Goal: Check status: Check status

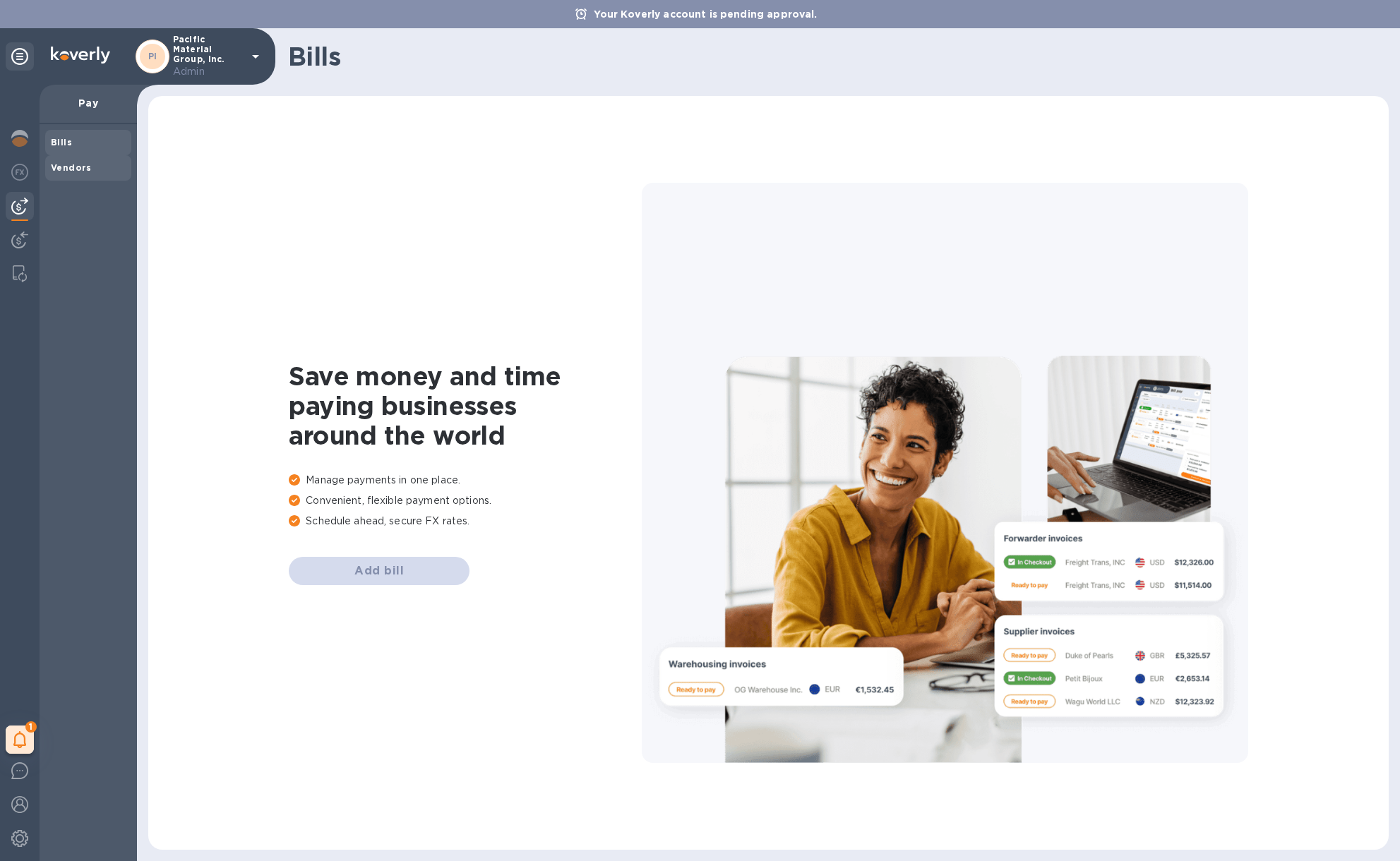
click at [86, 166] on b "Vendors" at bounding box center [71, 168] width 41 height 11
click at [17, 177] on img at bounding box center [20, 172] width 17 height 17
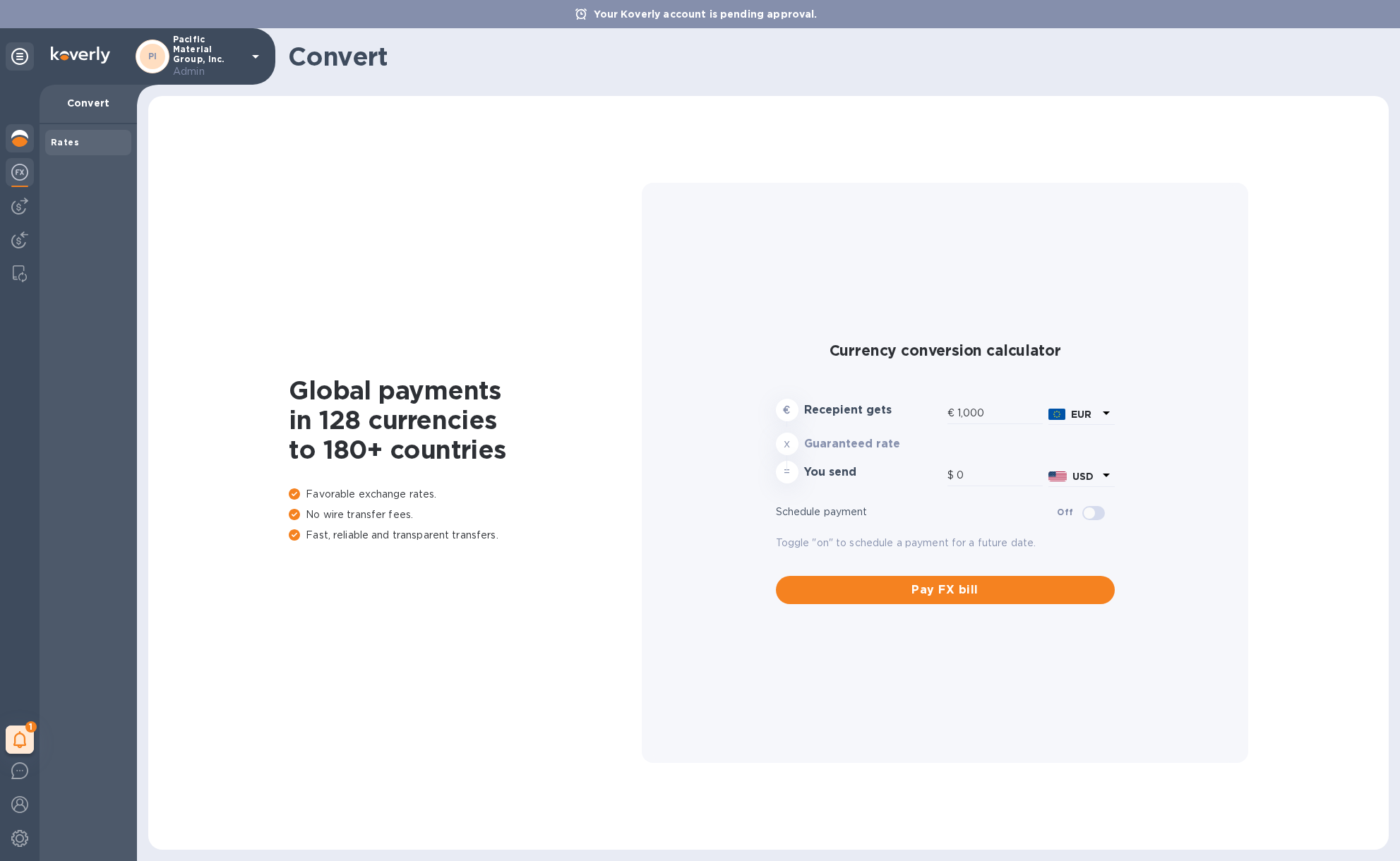
click at [17, 152] on div at bounding box center [20, 139] width 29 height 31
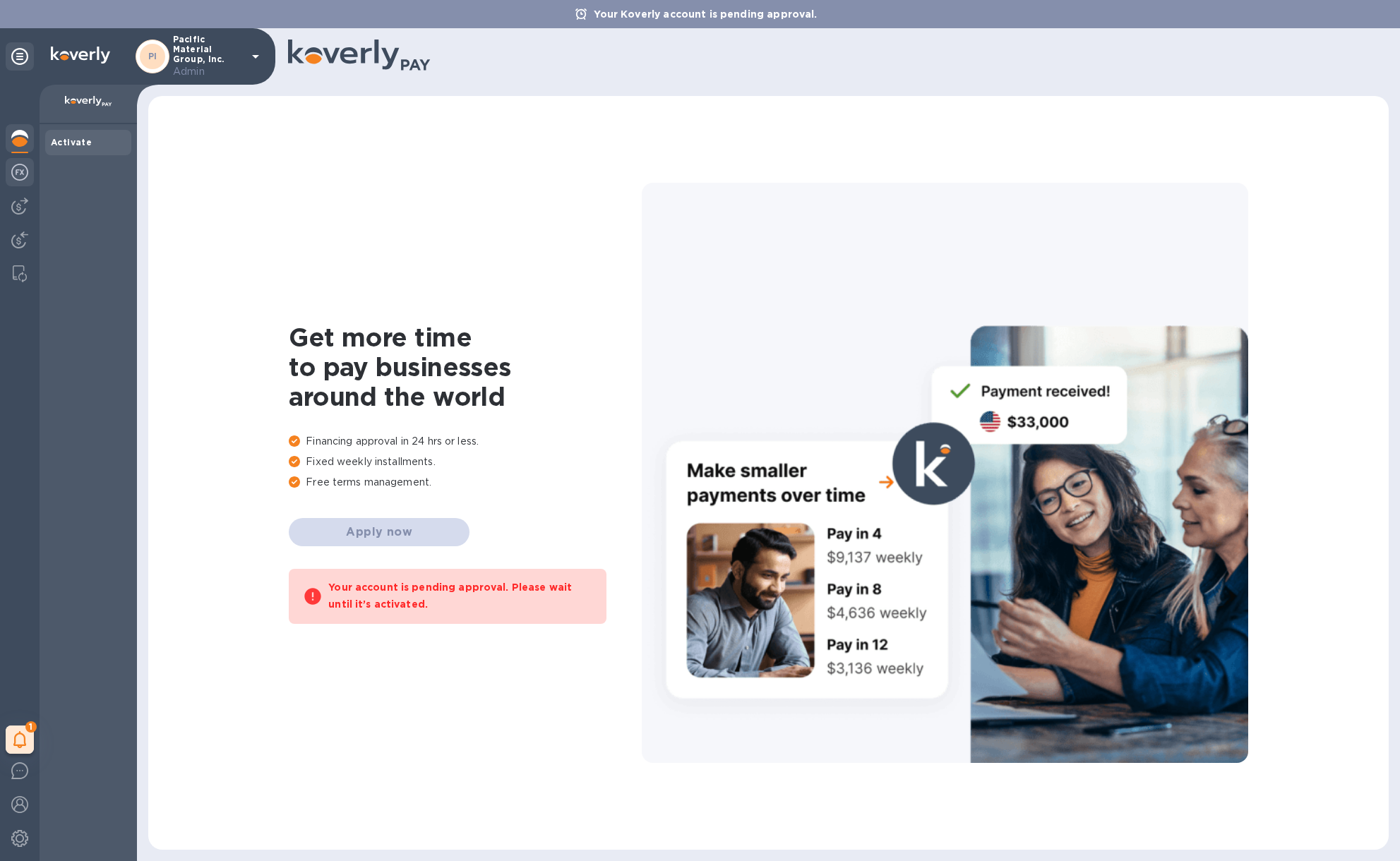
click at [17, 173] on img at bounding box center [20, 172] width 17 height 17
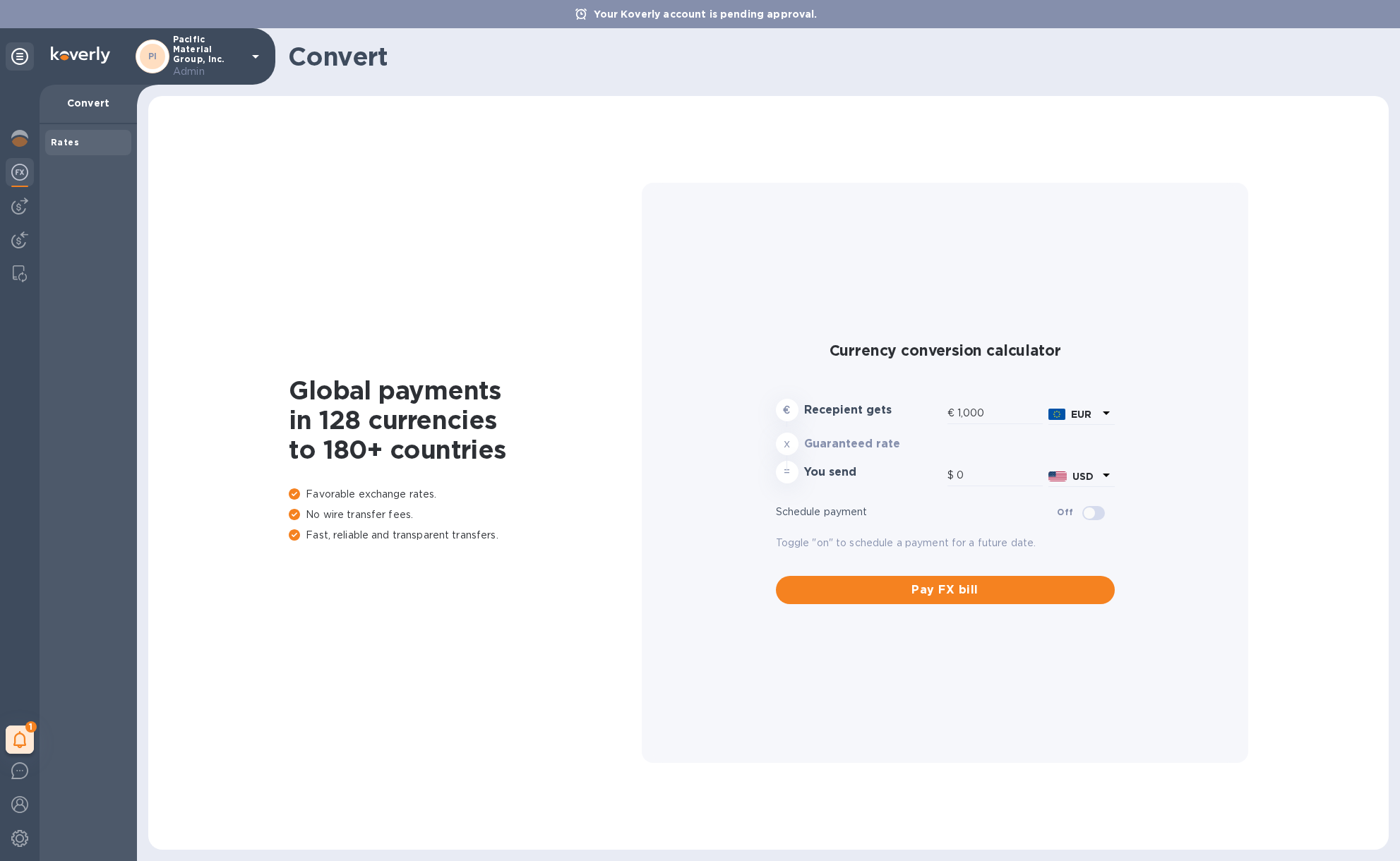
type input "1,169.93"
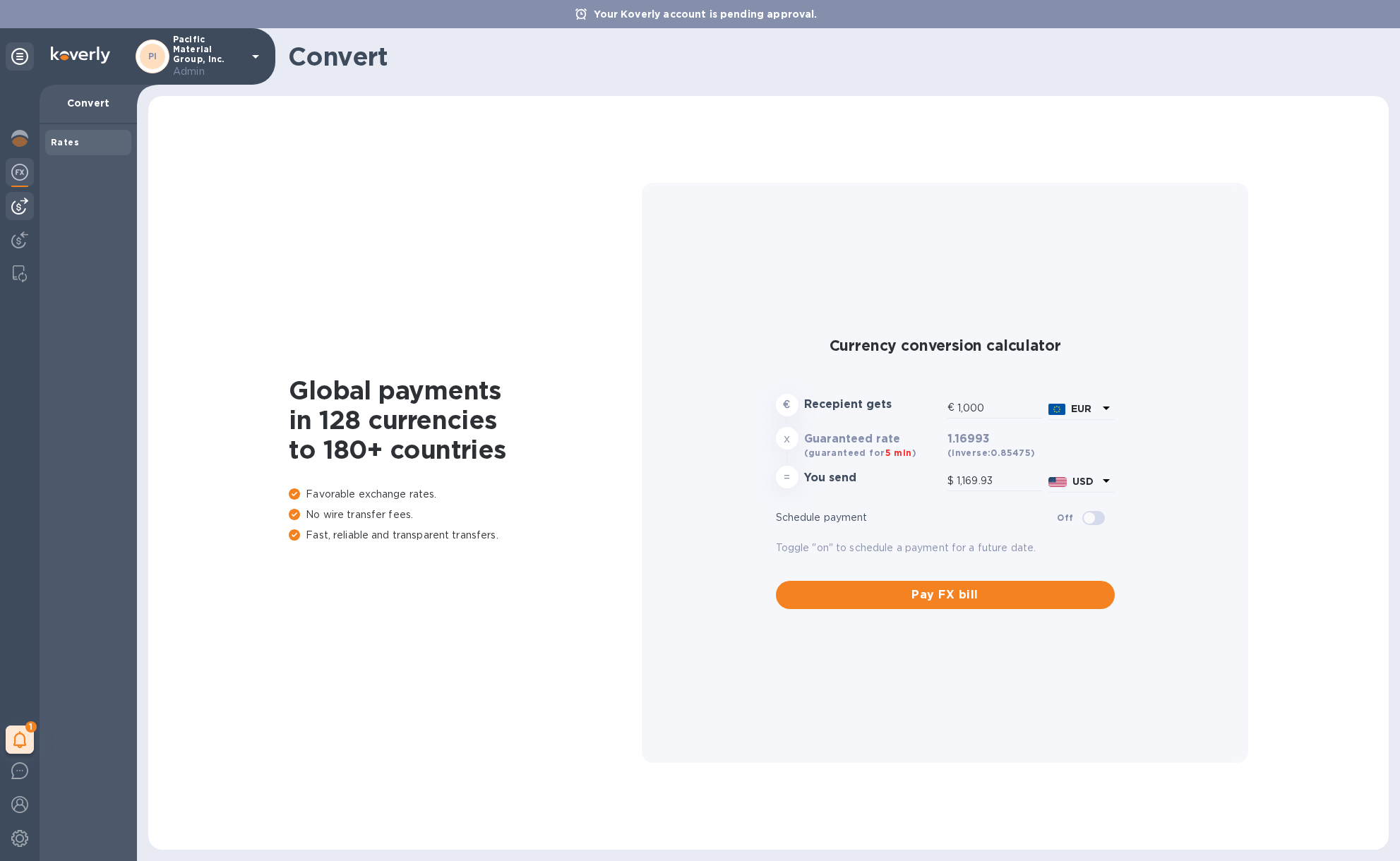
click at [17, 210] on img at bounding box center [20, 206] width 17 height 17
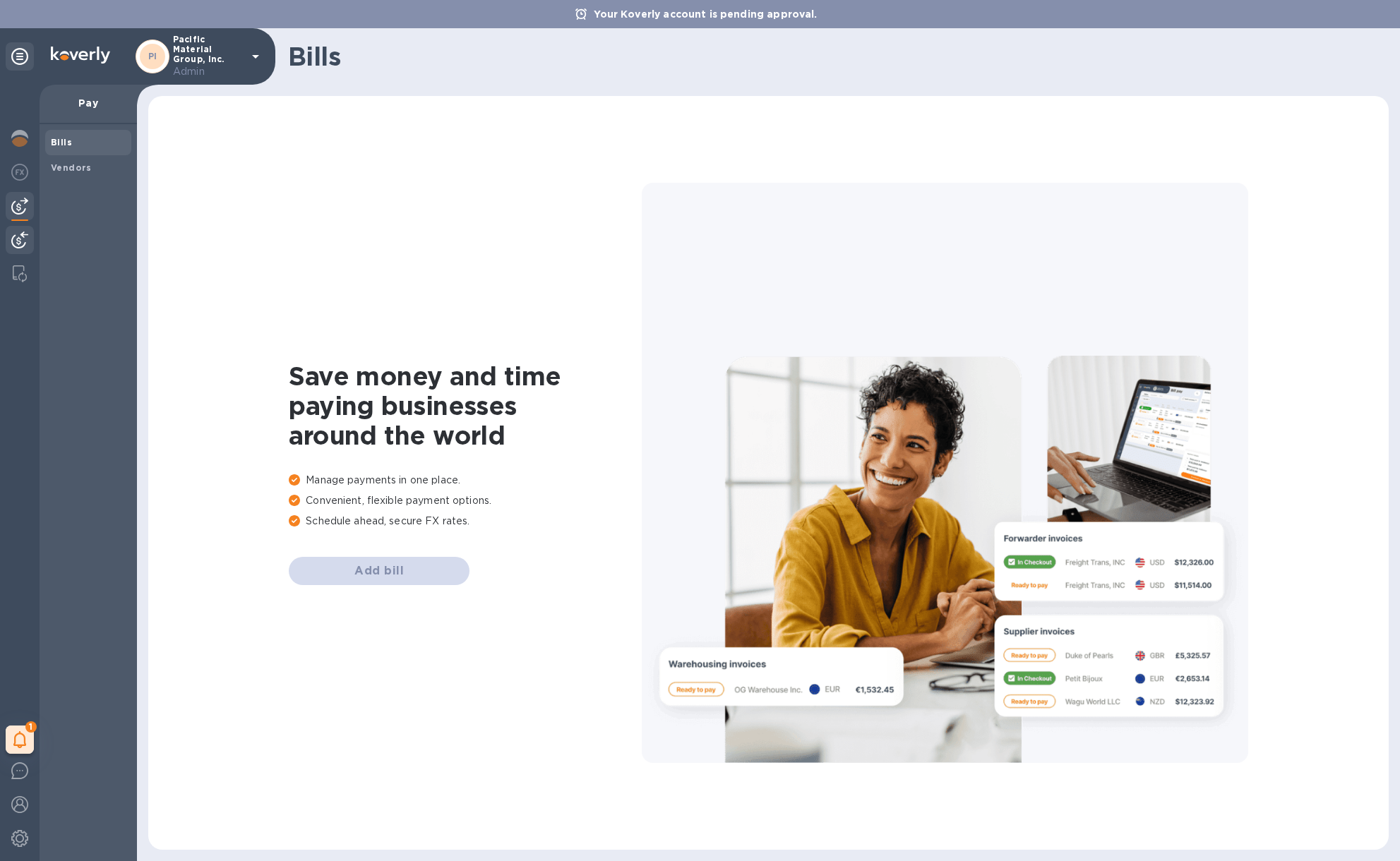
click at [18, 241] on img at bounding box center [20, 240] width 17 height 17
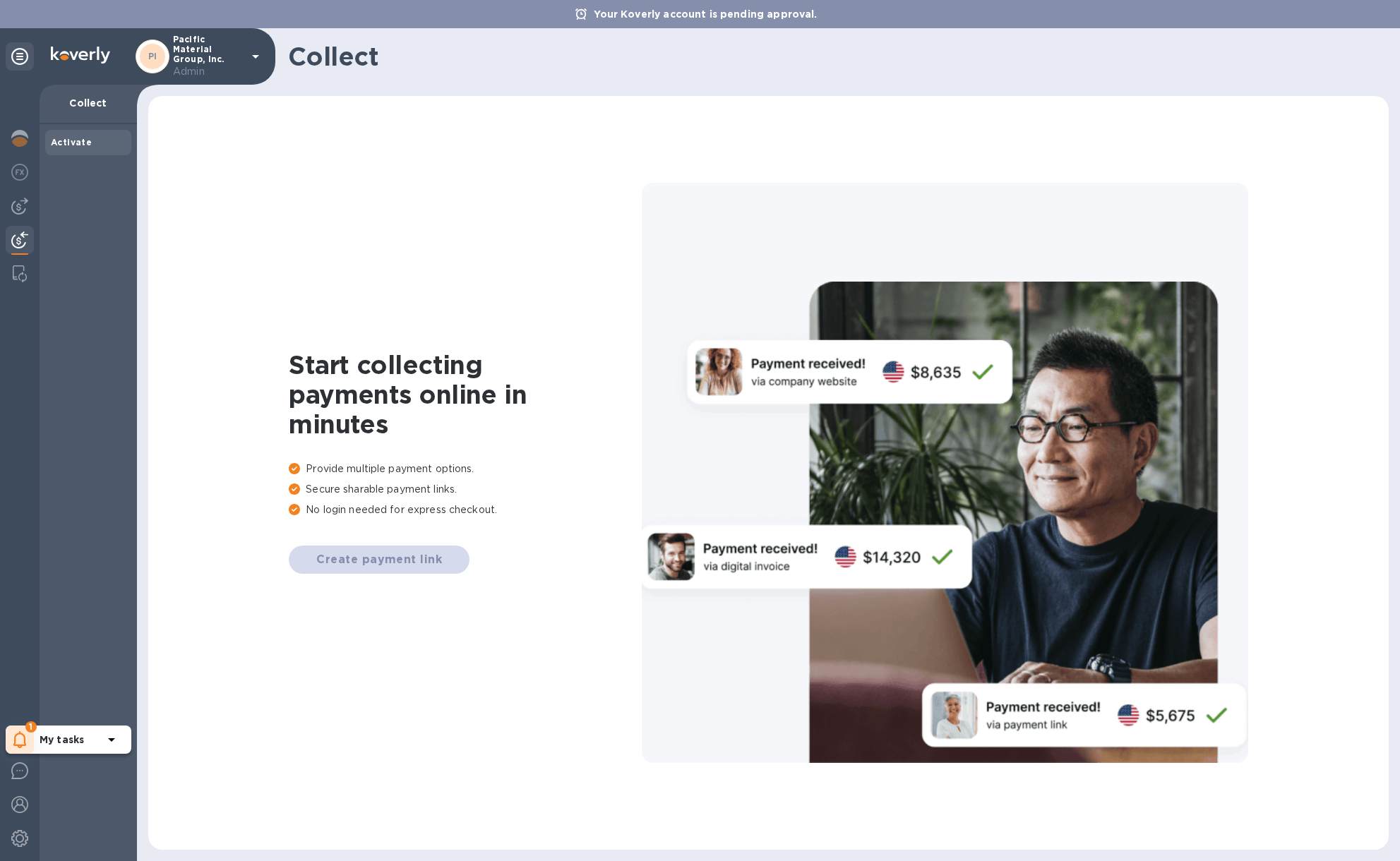
click at [112, 742] on icon at bounding box center [111, 740] width 17 height 17
click at [203, 698] on icon at bounding box center [208, 696] width 11 height 11
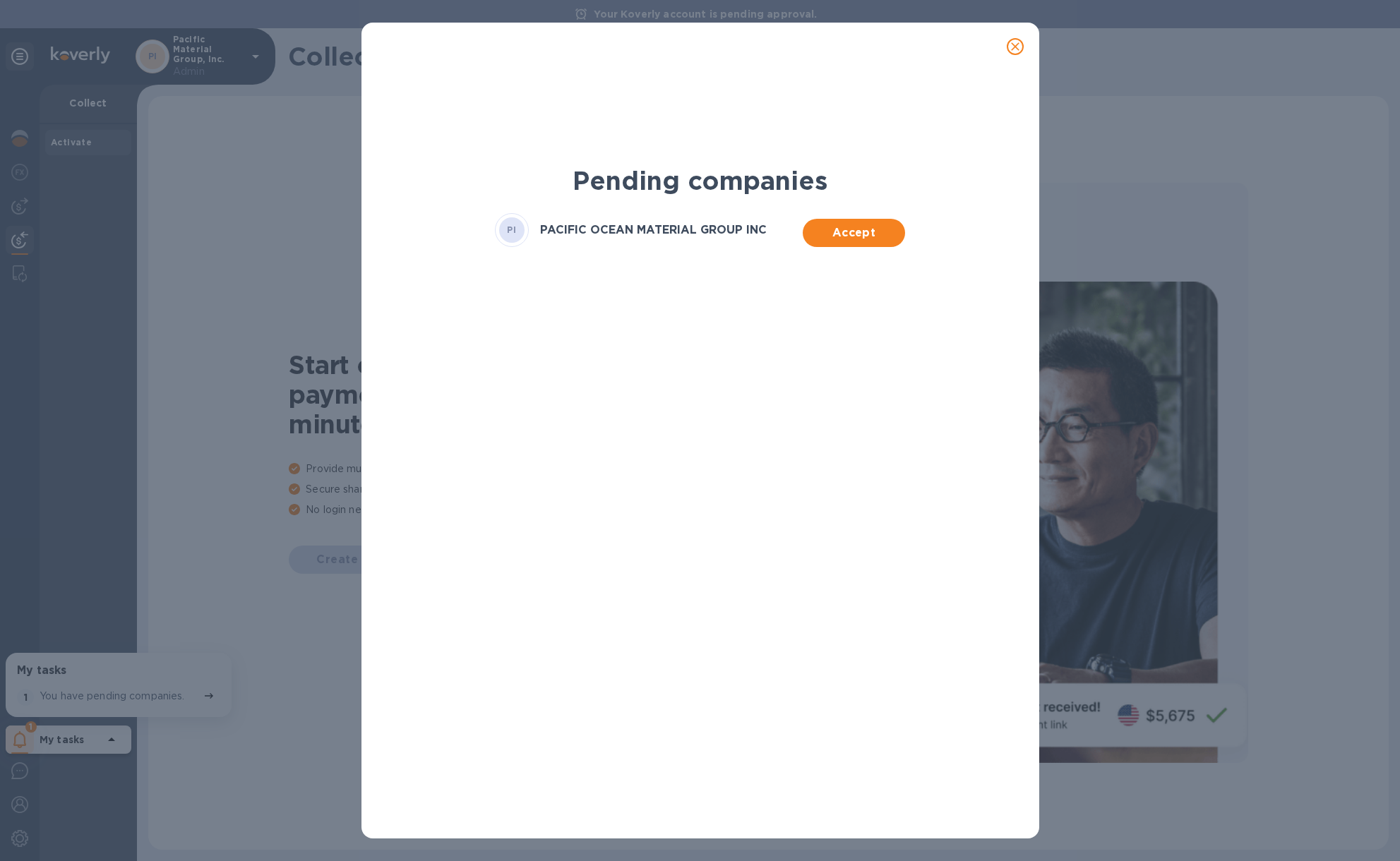
click at [1020, 44] on icon "close" at bounding box center [1015, 47] width 14 height 14
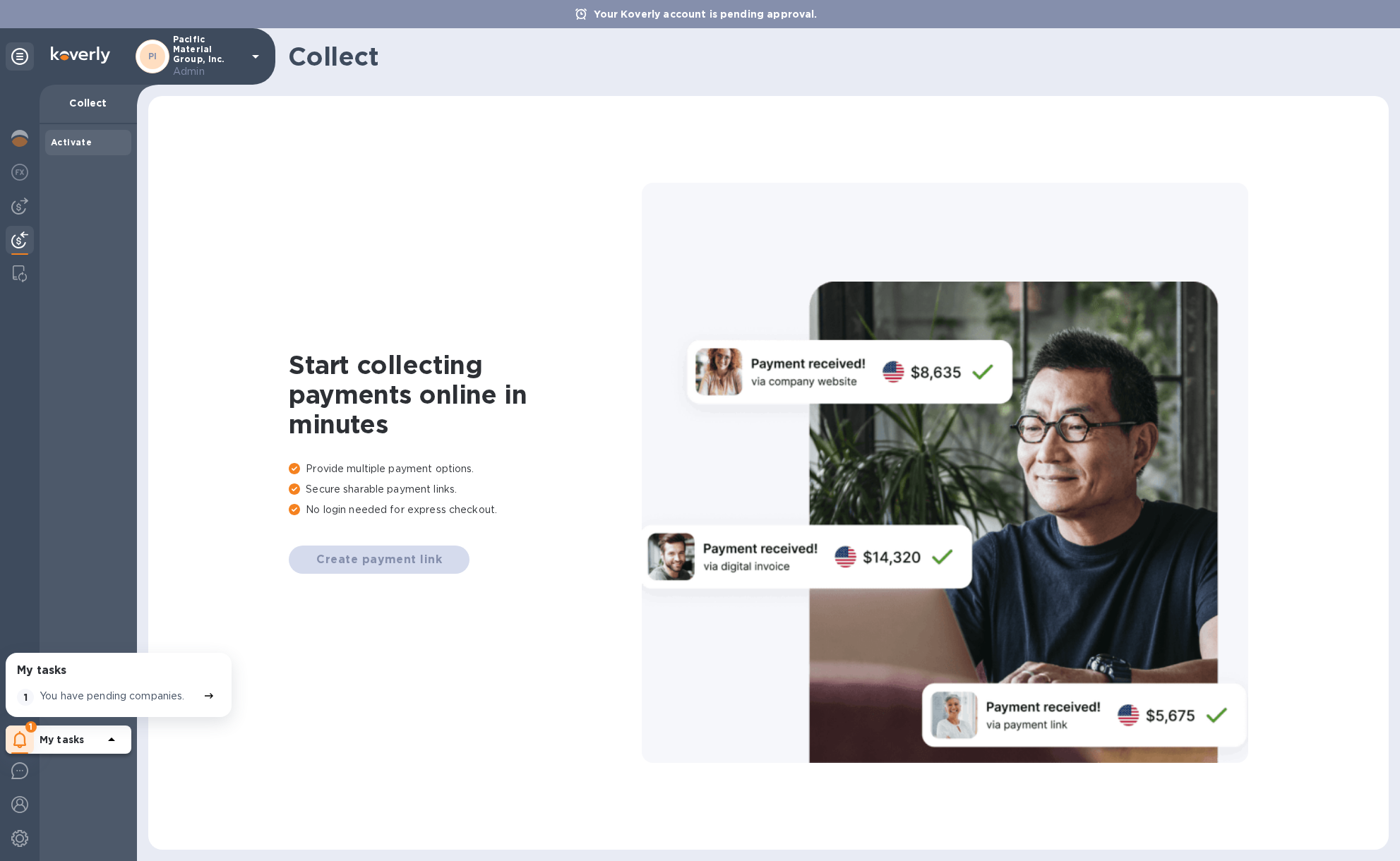
click at [179, 692] on p "You have pending companies." at bounding box center [112, 696] width 145 height 15
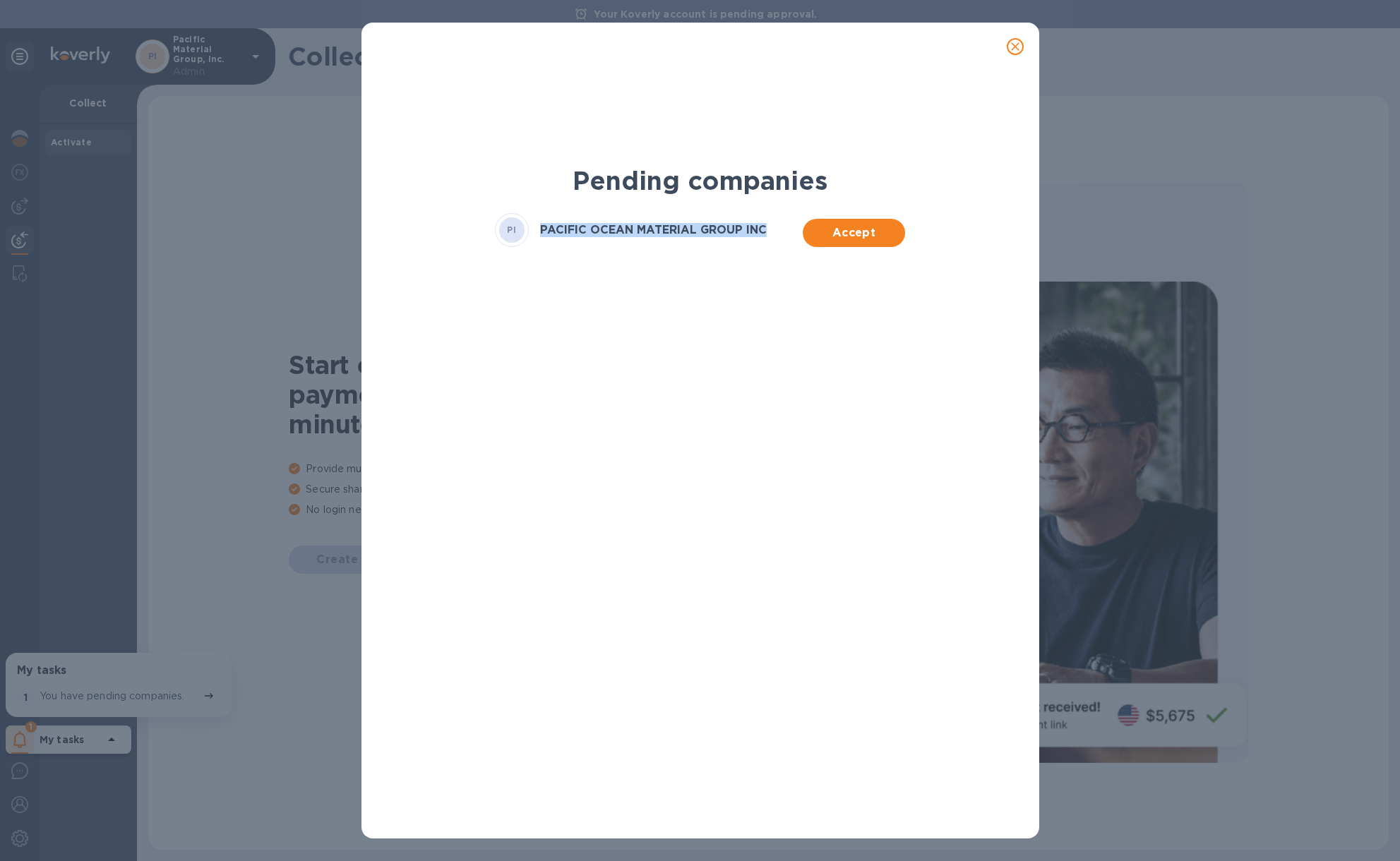
drag, startPoint x: 541, startPoint y: 232, endPoint x: 756, endPoint y: 238, distance: 215.1
click at [756, 238] on div "PI PACIFIC OCEAN MATERIAL GROUP INC" at bounding box center [648, 230] width 308 height 34
copy h3 "PACIFIC OCEAN MATERIAL GROUP INC"
click at [1012, 50] on icon "close" at bounding box center [1014, 46] width 8 height 8
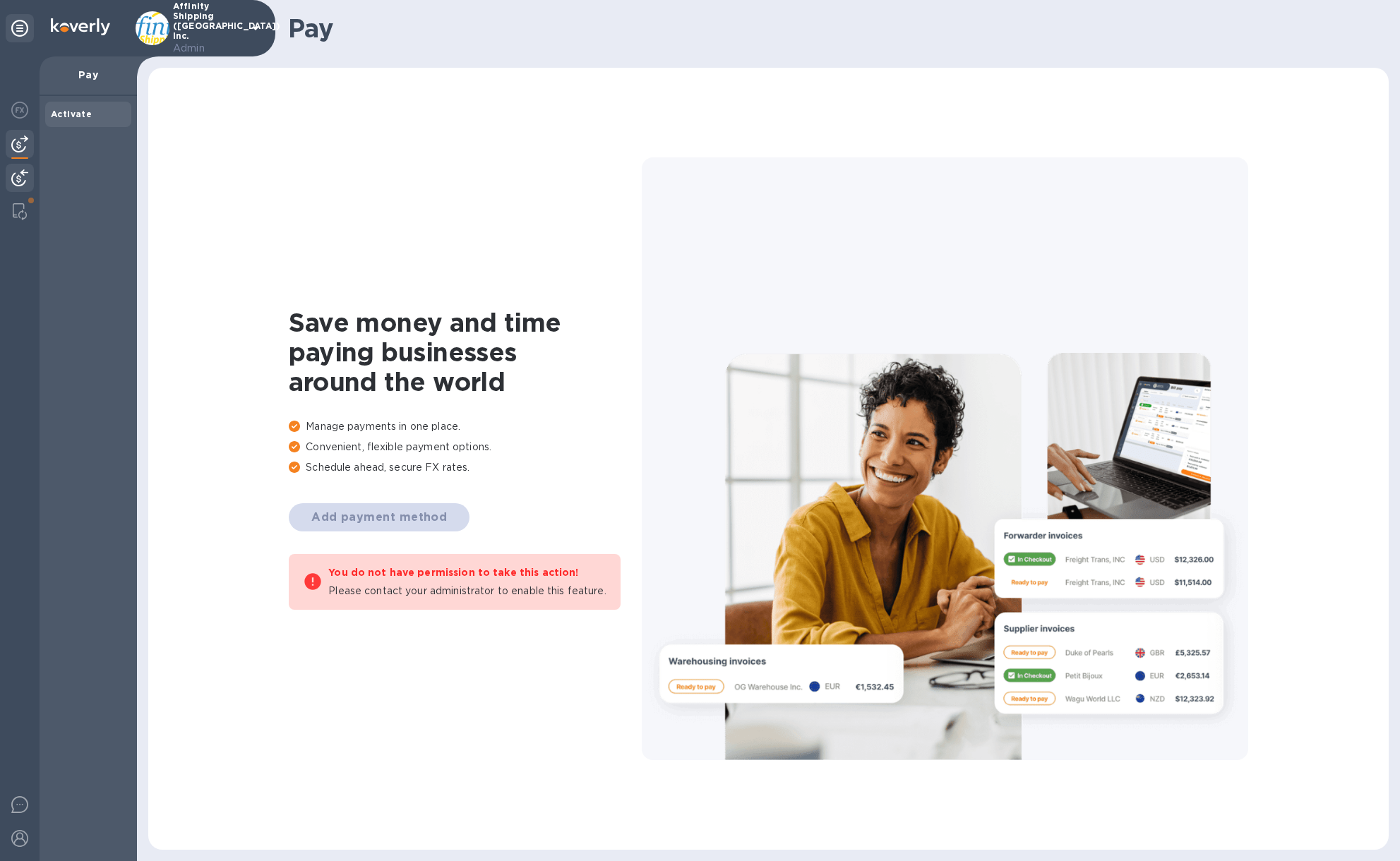
click at [29, 177] on div at bounding box center [20, 179] width 29 height 31
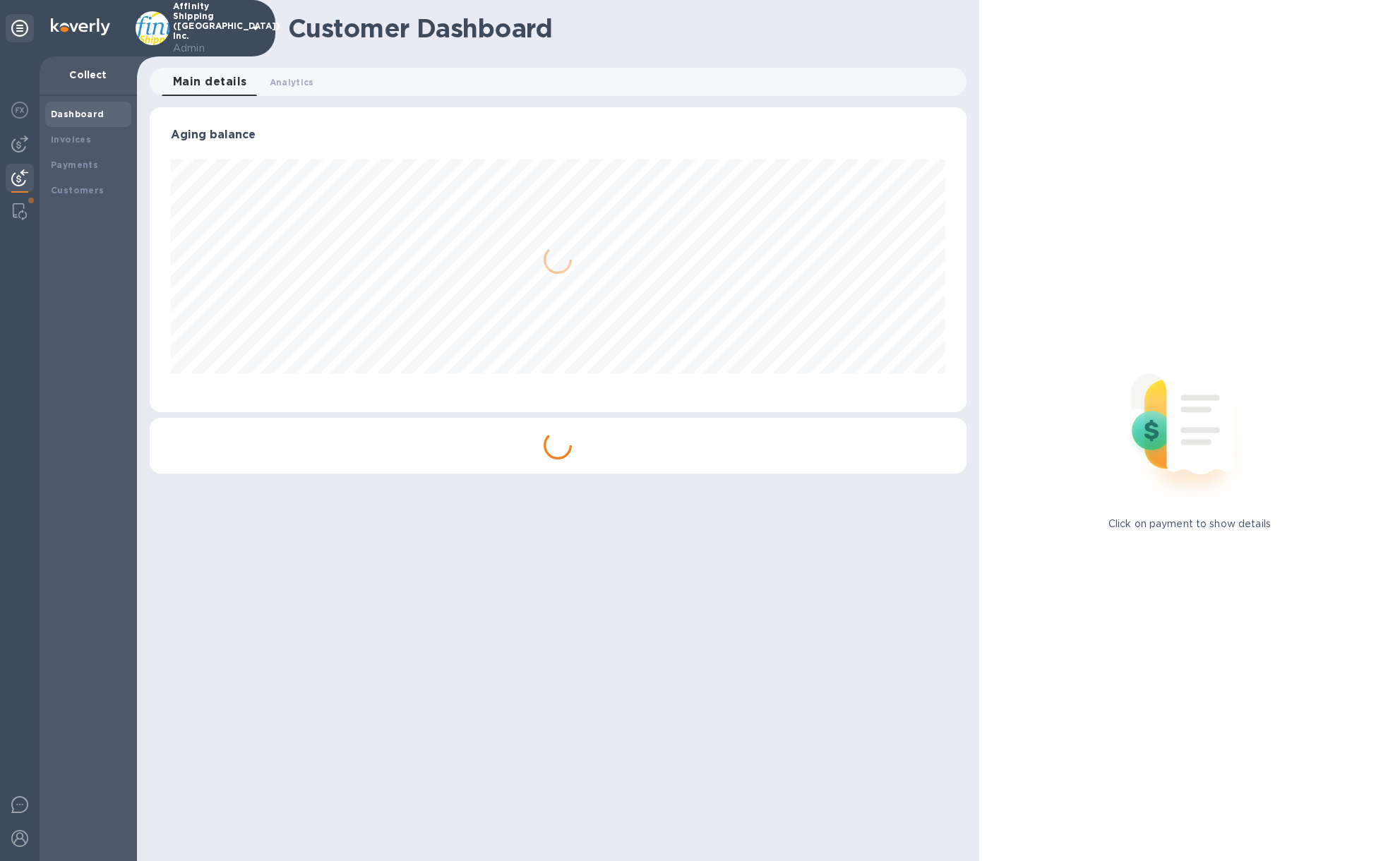
scroll to position [305, 816]
click at [17, 141] on img at bounding box center [20, 144] width 17 height 17
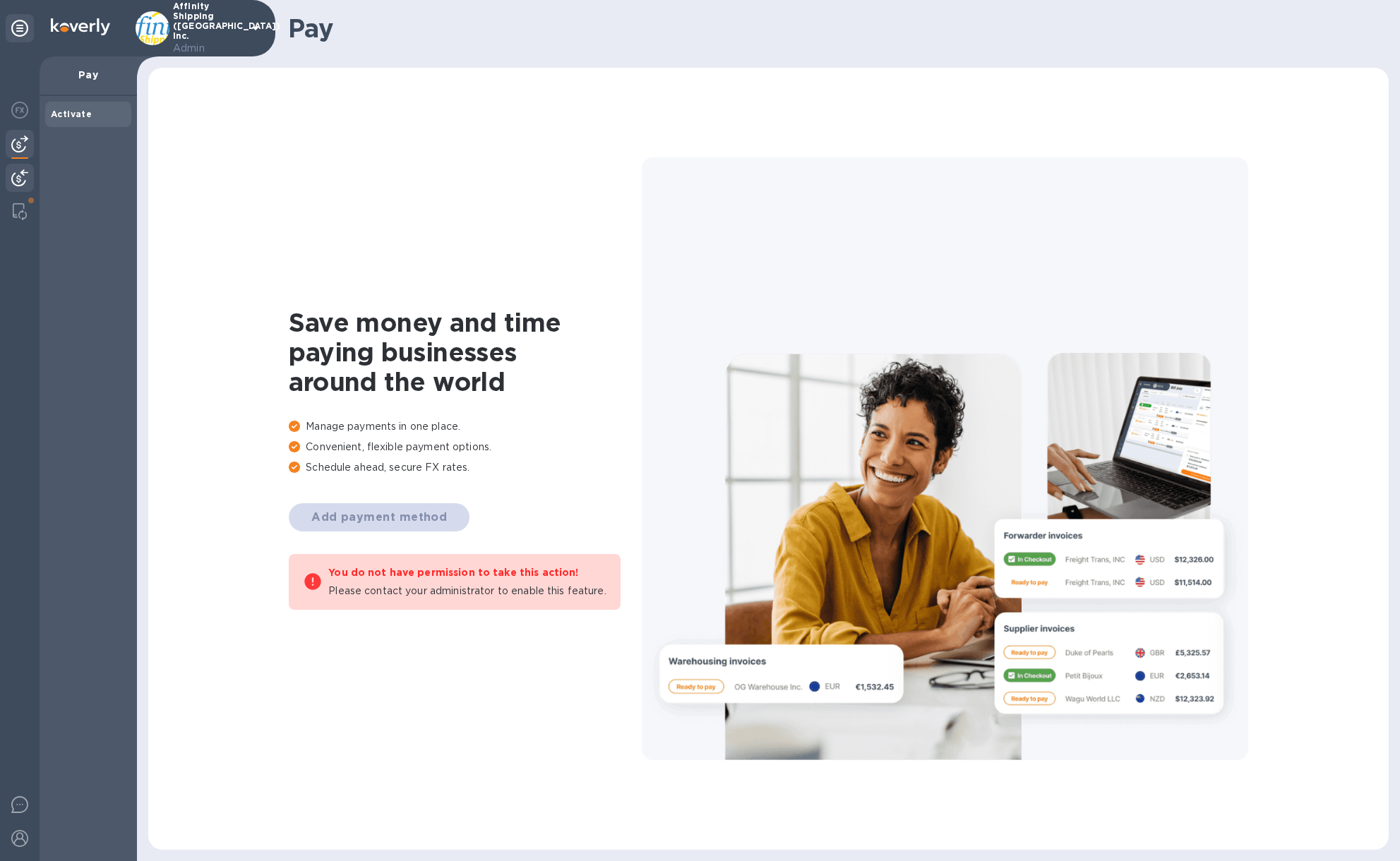
click at [17, 174] on img at bounding box center [20, 177] width 17 height 17
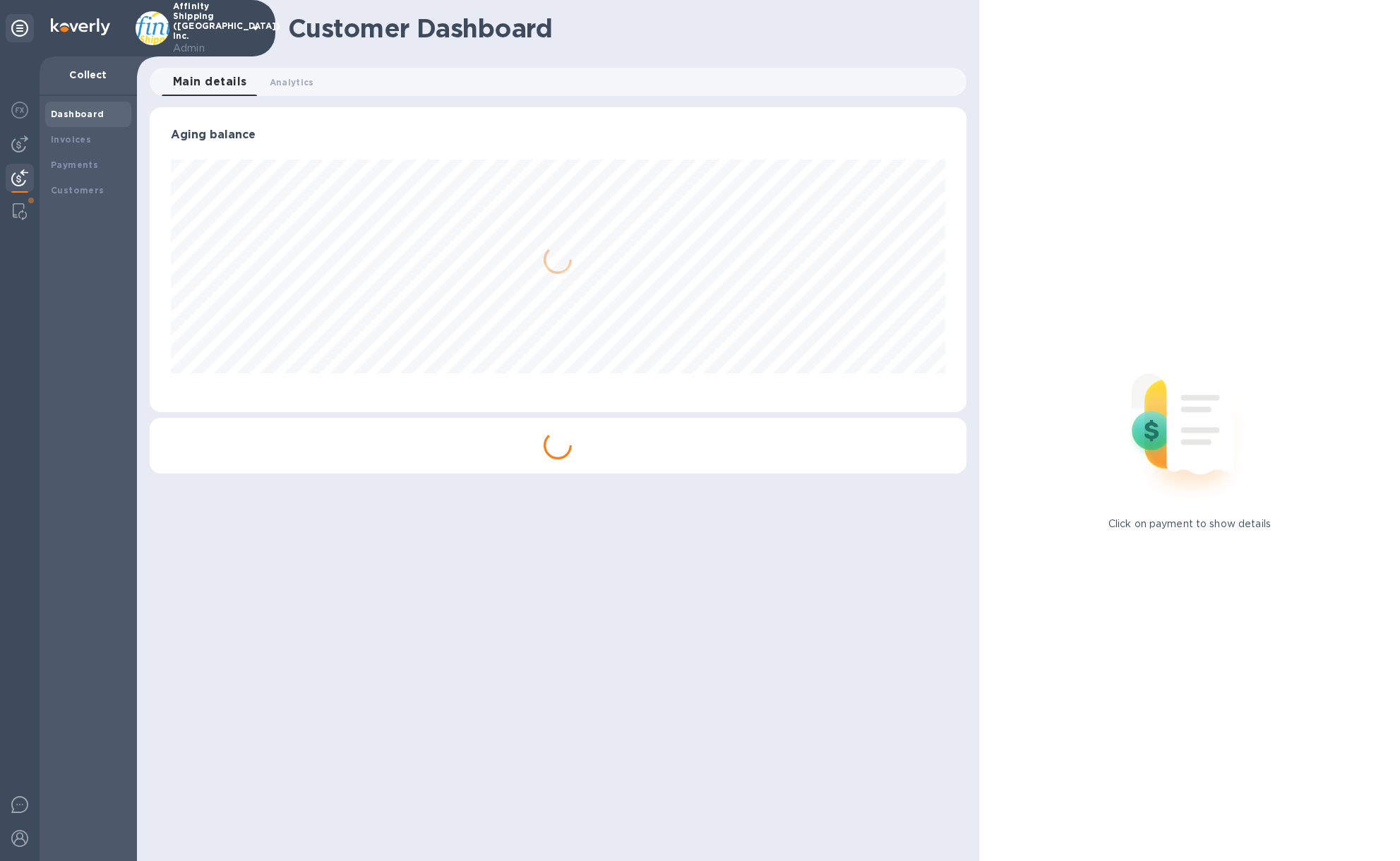
scroll to position [305, 816]
click at [86, 174] on div "Payments" at bounding box center [88, 165] width 86 height 26
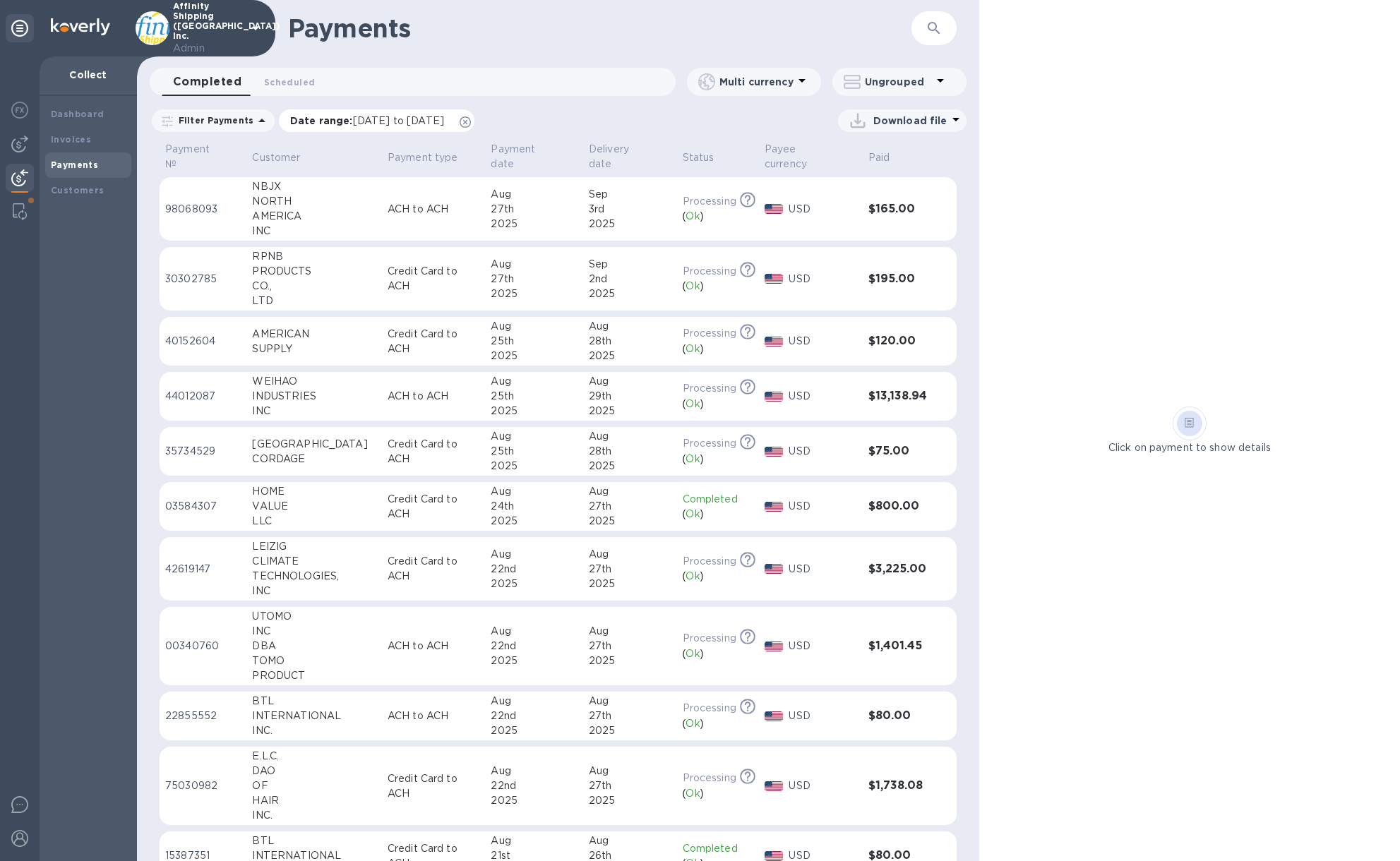
click at [471, 123] on icon at bounding box center [465, 122] width 11 height 11
click at [934, 34] on icon "button" at bounding box center [934, 28] width 17 height 17
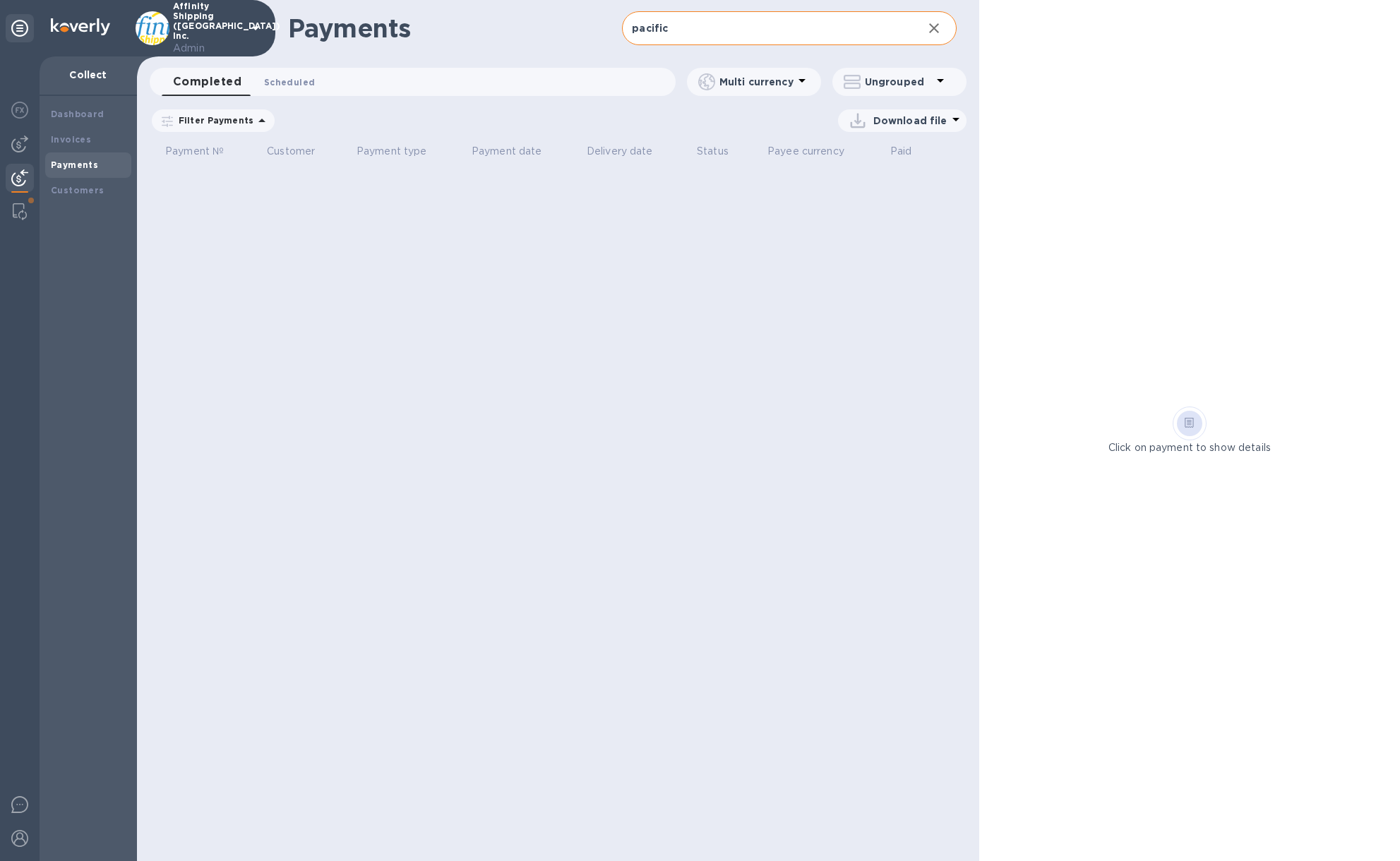
click at [290, 81] on span "Scheduled 0" at bounding box center [289, 83] width 51 height 15
click at [0, 0] on icon at bounding box center [0, 0] width 0 height 0
drag, startPoint x: 705, startPoint y: 34, endPoint x: 576, endPoint y: 23, distance: 129.5
click at [576, 23] on div "Payments pacific ​" at bounding box center [558, 28] width 842 height 56
type input "O"
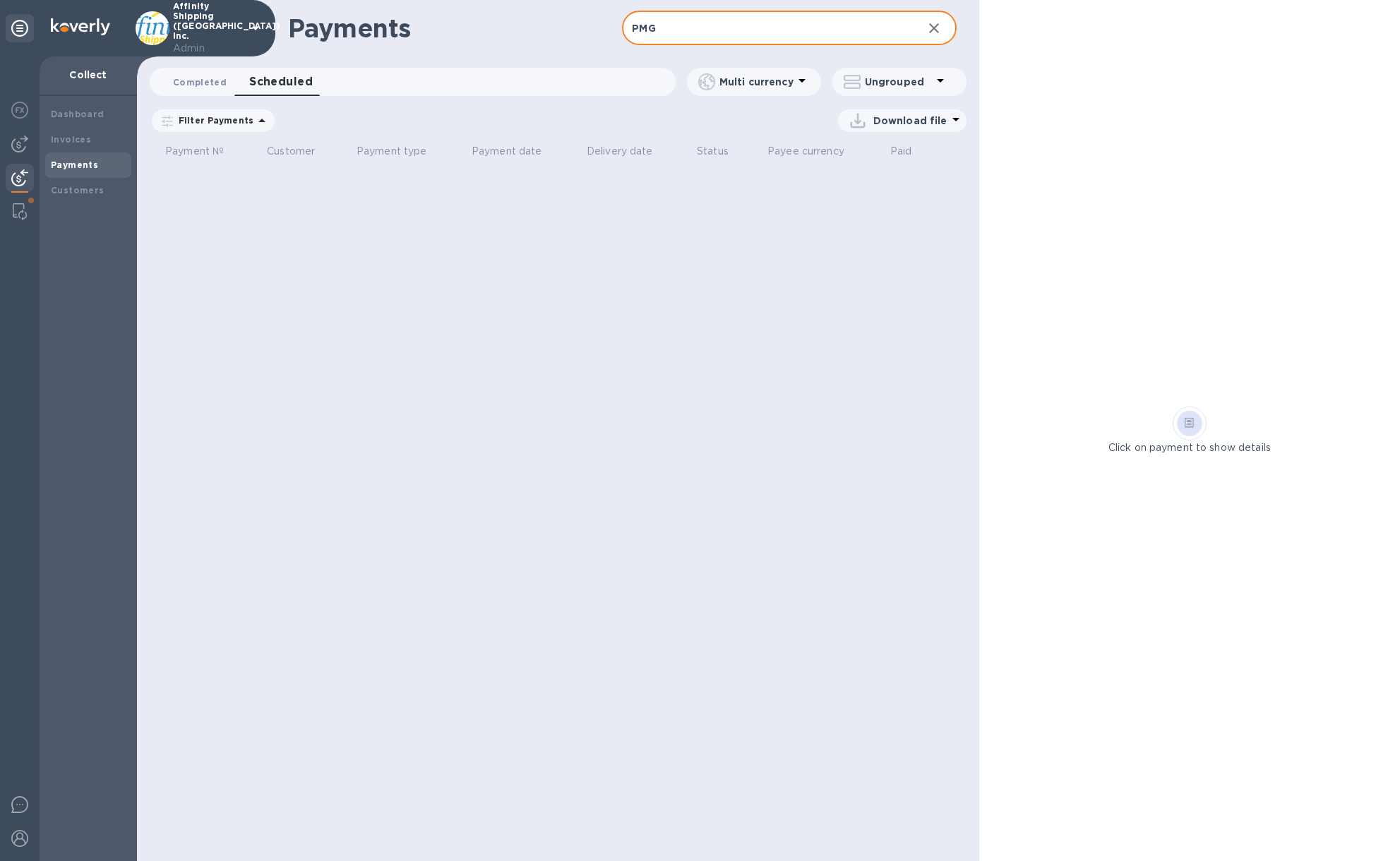
type input "PMG"
click at [197, 86] on span "Completed 0" at bounding box center [199, 83] width 53 height 15
click at [0, 0] on icon at bounding box center [0, 0] width 0 height 0
drag, startPoint x: 669, startPoint y: 30, endPoint x: 553, endPoint y: 30, distance: 116.0
click at [553, 30] on div "Payments PMG ​" at bounding box center [558, 28] width 842 height 56
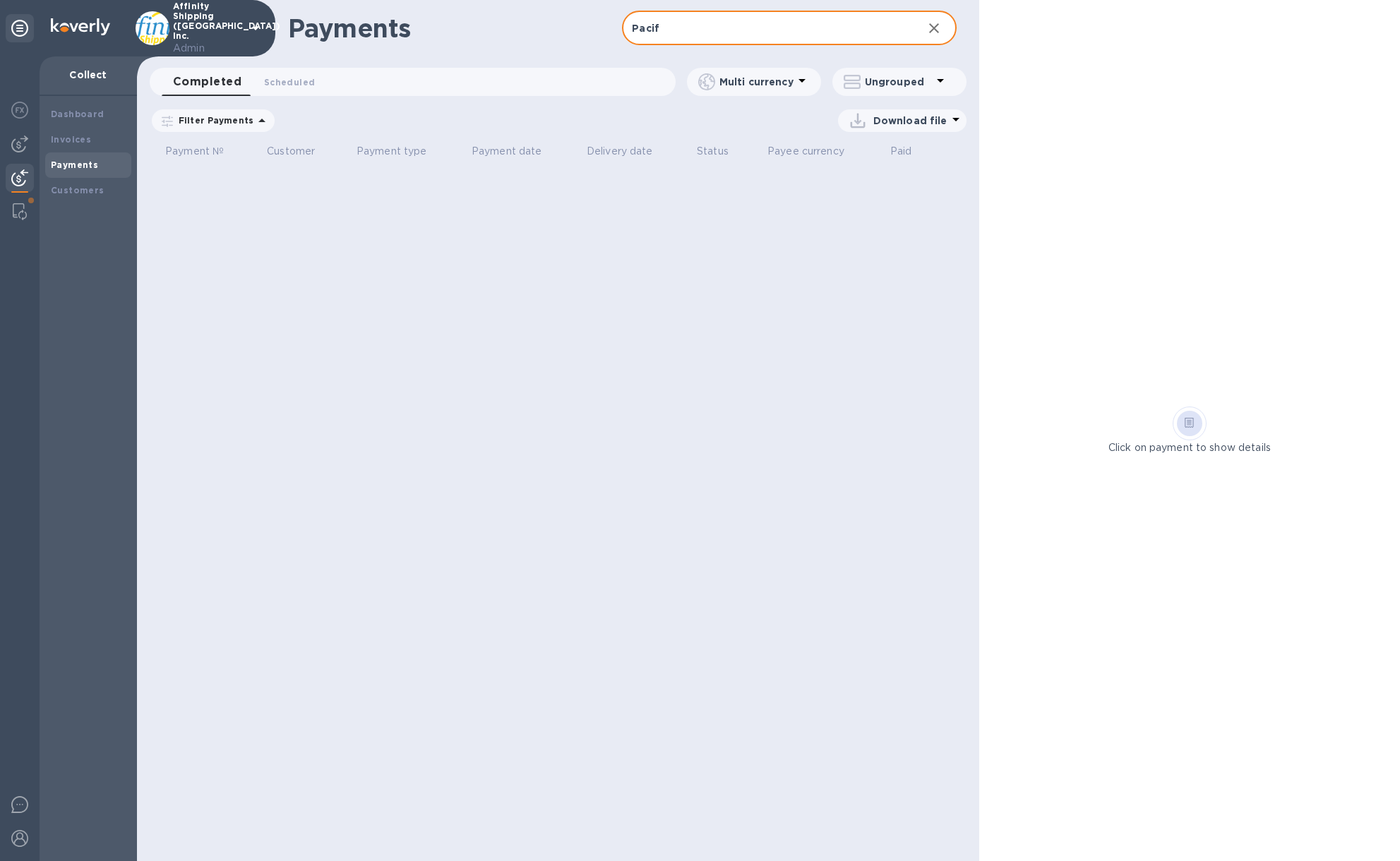
type input "Pacif"
